Goal: Check status

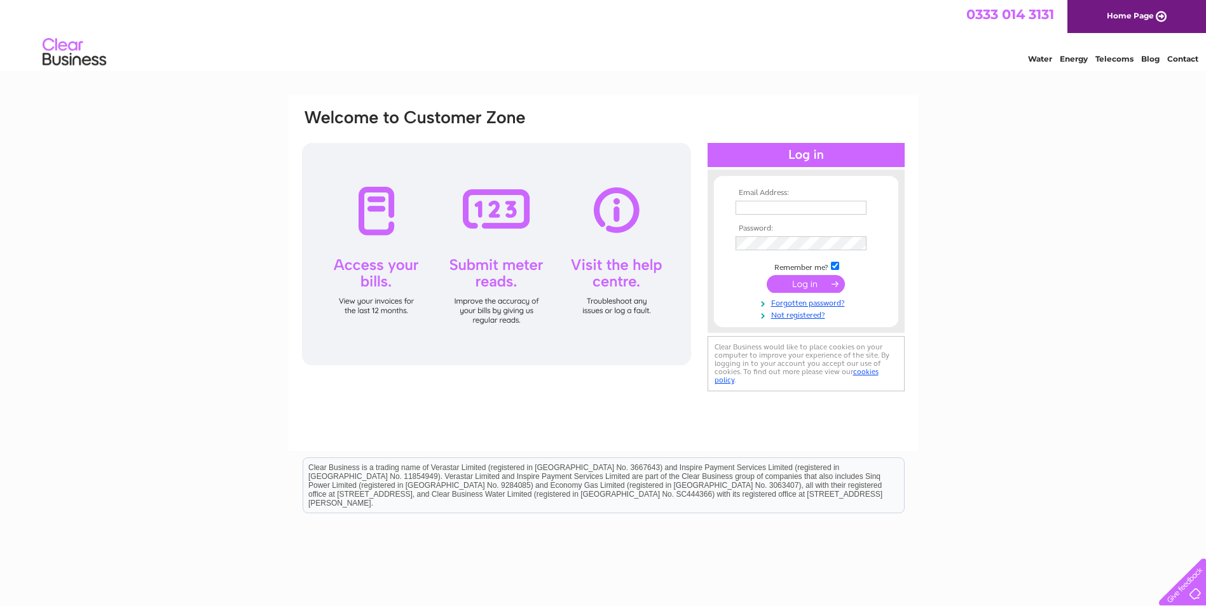
type input "danny.barnes@parliament.uk"
click at [791, 283] on input "submit" at bounding box center [806, 284] width 78 height 18
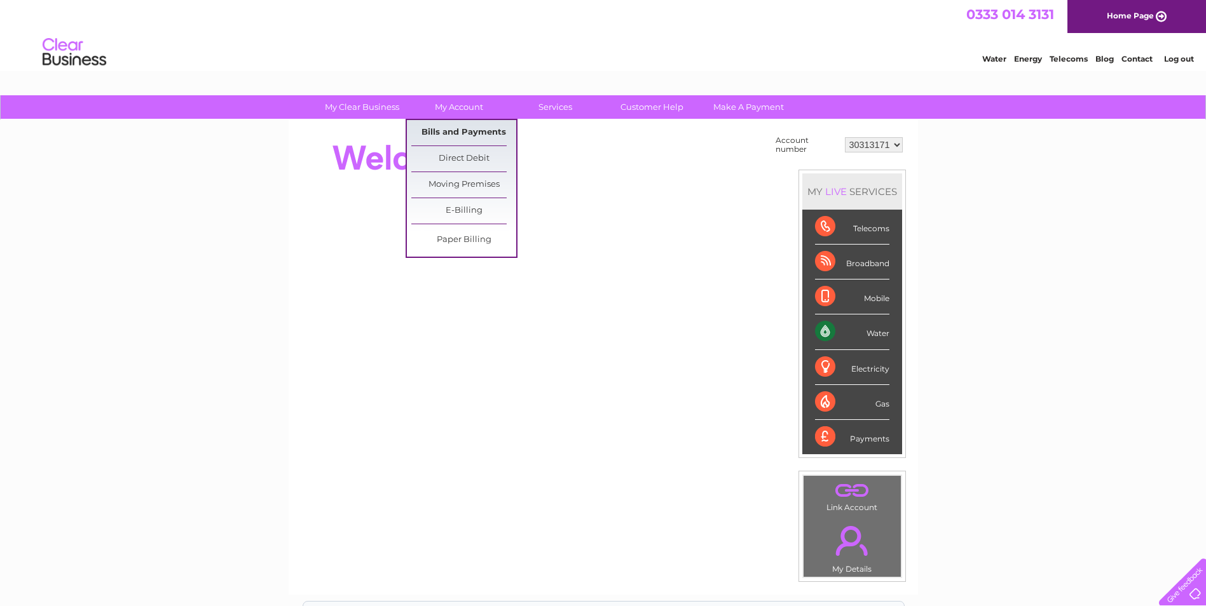
click at [459, 126] on link "Bills and Payments" at bounding box center [463, 132] width 105 height 25
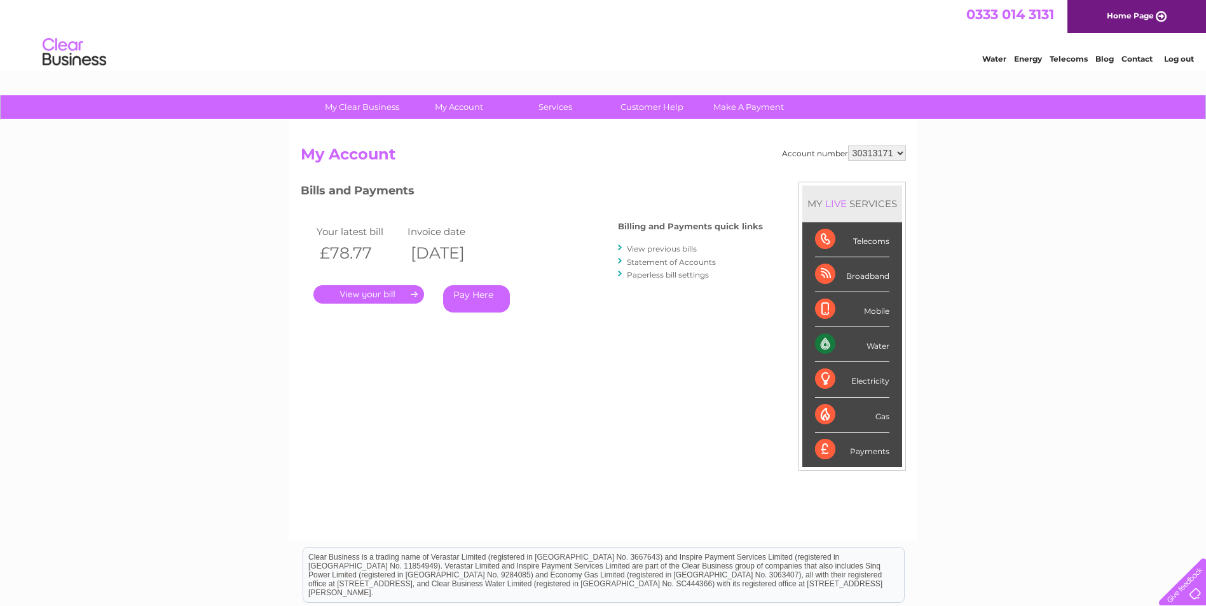
click at [687, 258] on link "Statement of Accounts" at bounding box center [671, 262] width 89 height 10
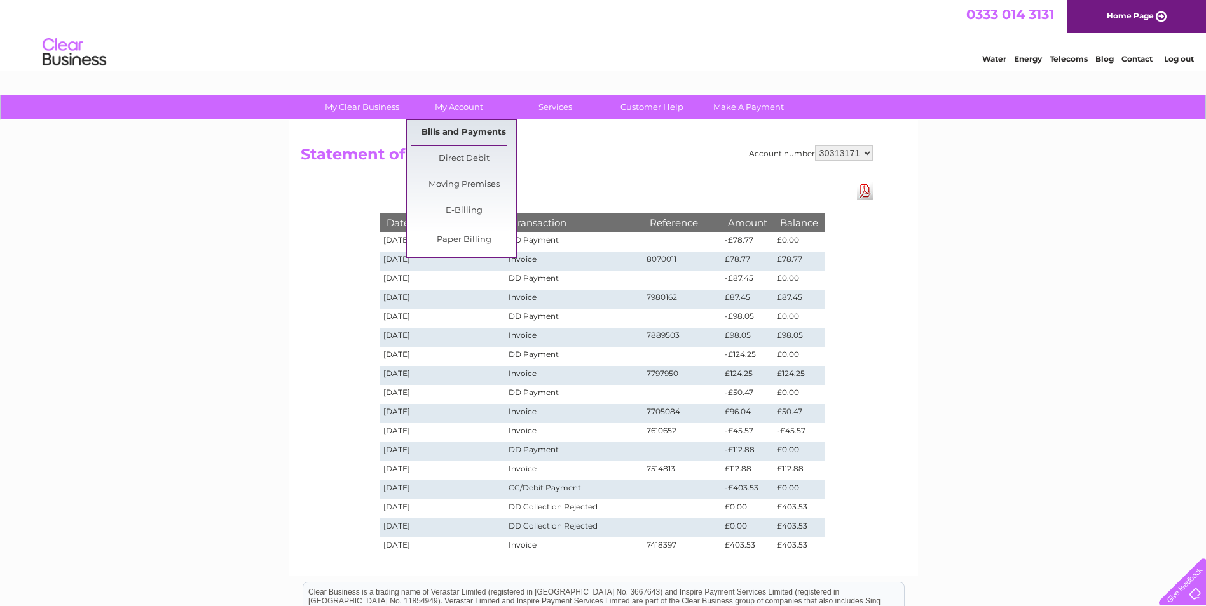
click at [448, 124] on link "Bills and Payments" at bounding box center [463, 132] width 105 height 25
